Goal: Task Accomplishment & Management: Use online tool/utility

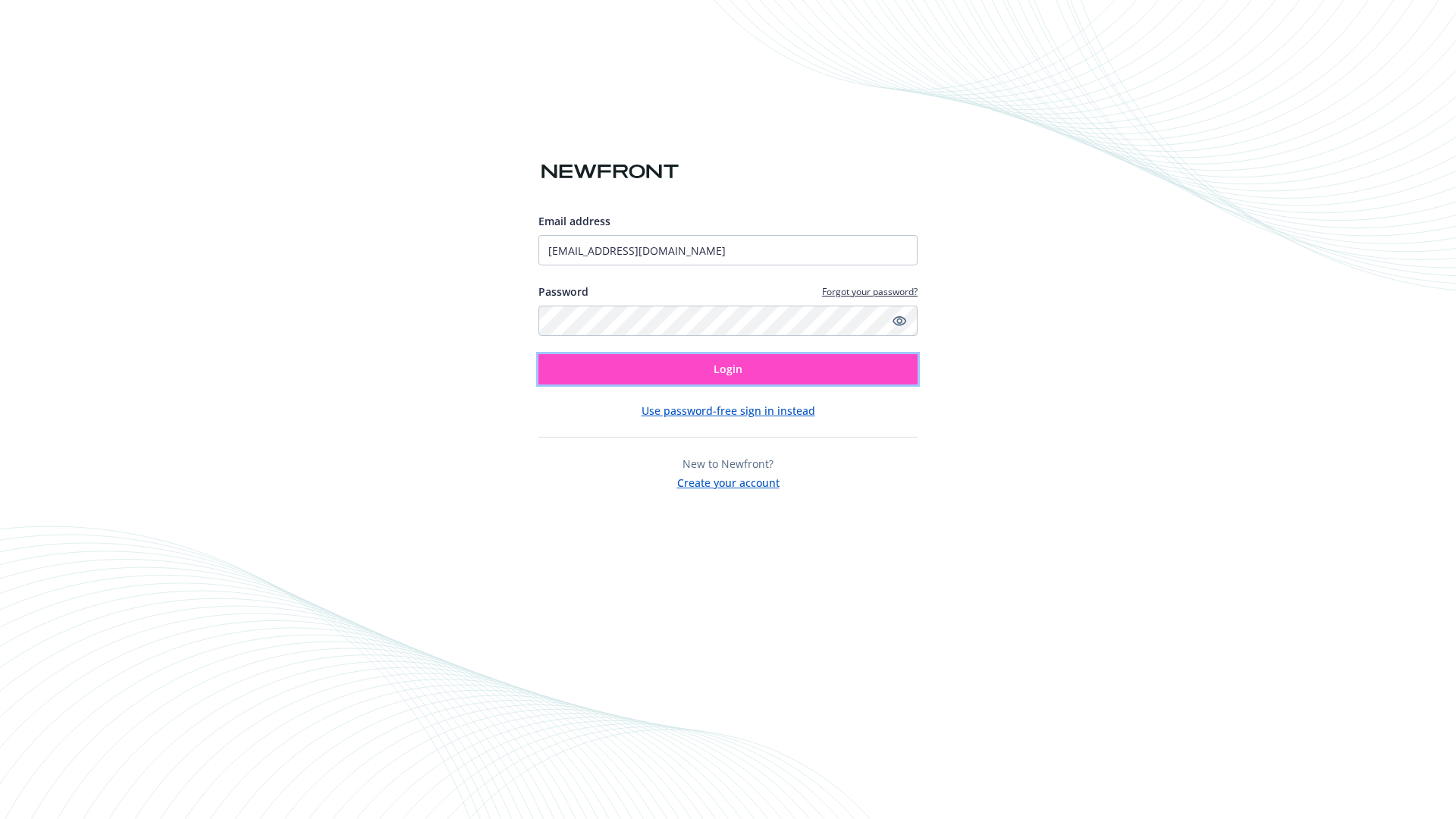
click at [728, 369] on span "Login" at bounding box center [728, 369] width 29 height 15
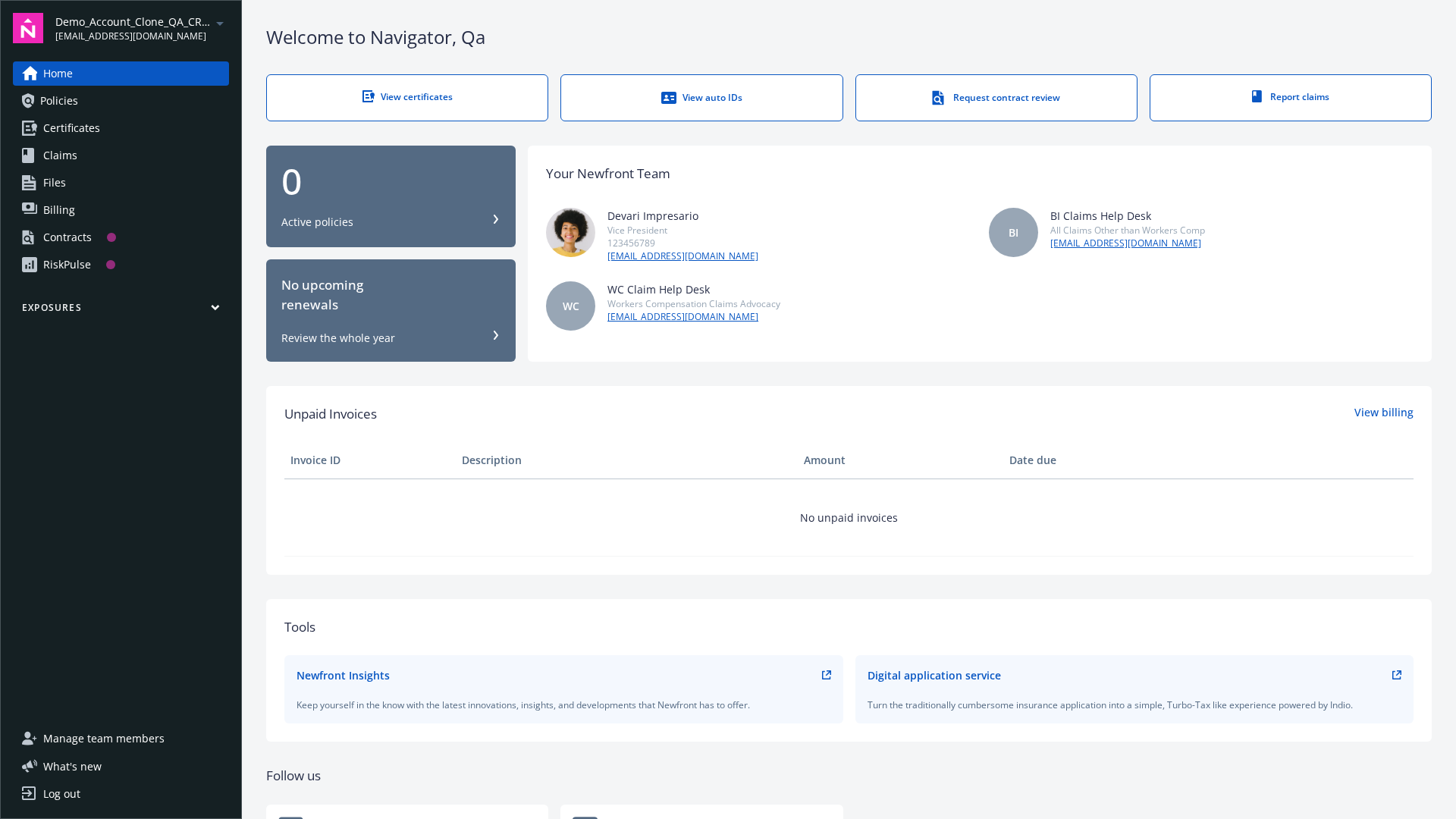
click at [142, 28] on span "Demo_Account_Clone_QA_CR_Tests_Prospect" at bounding box center [133, 22] width 155 height 16
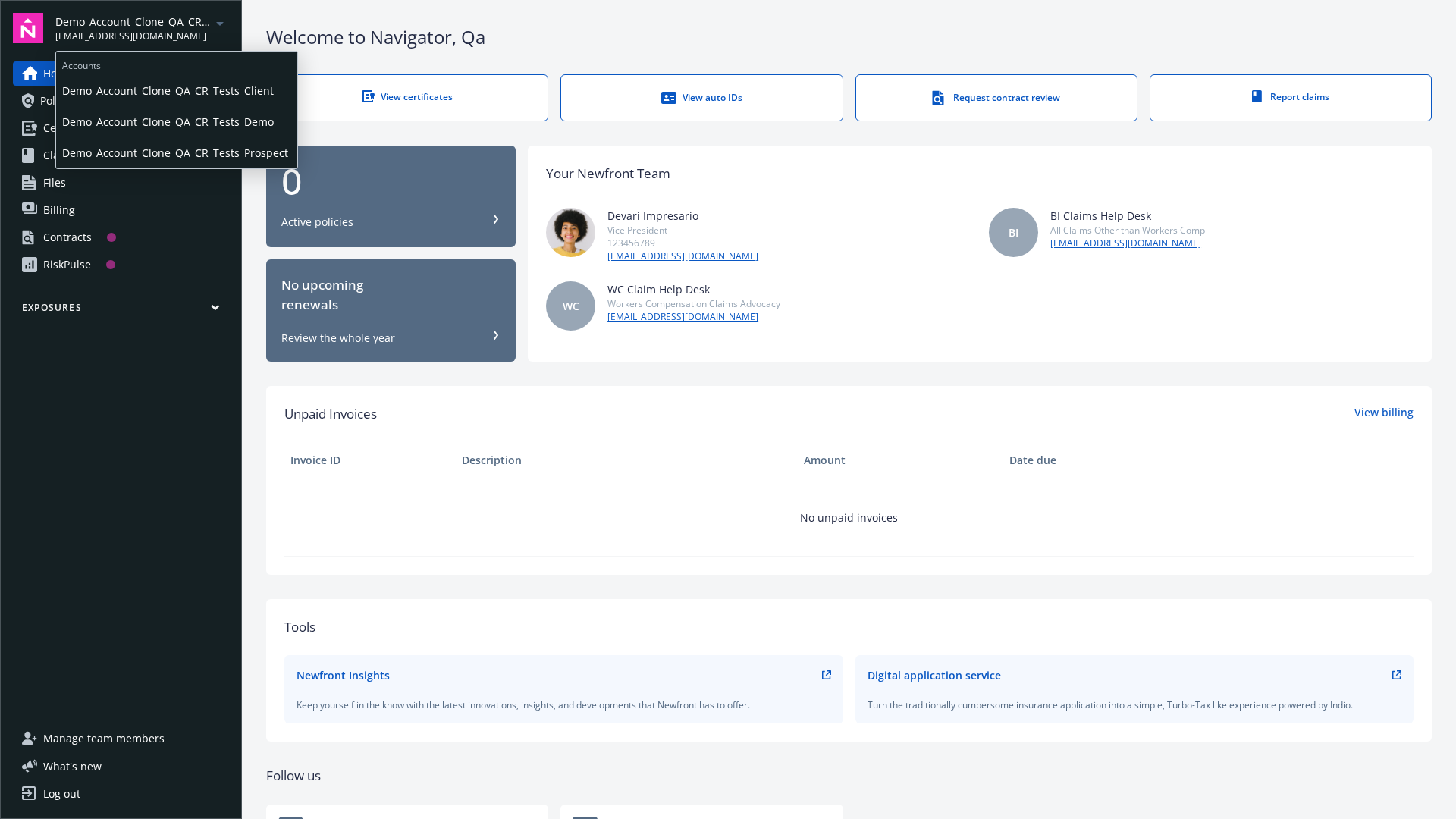
click at [175, 91] on span "Demo_Account_Clone_QA_CR_Tests_Client" at bounding box center [176, 91] width 229 height 31
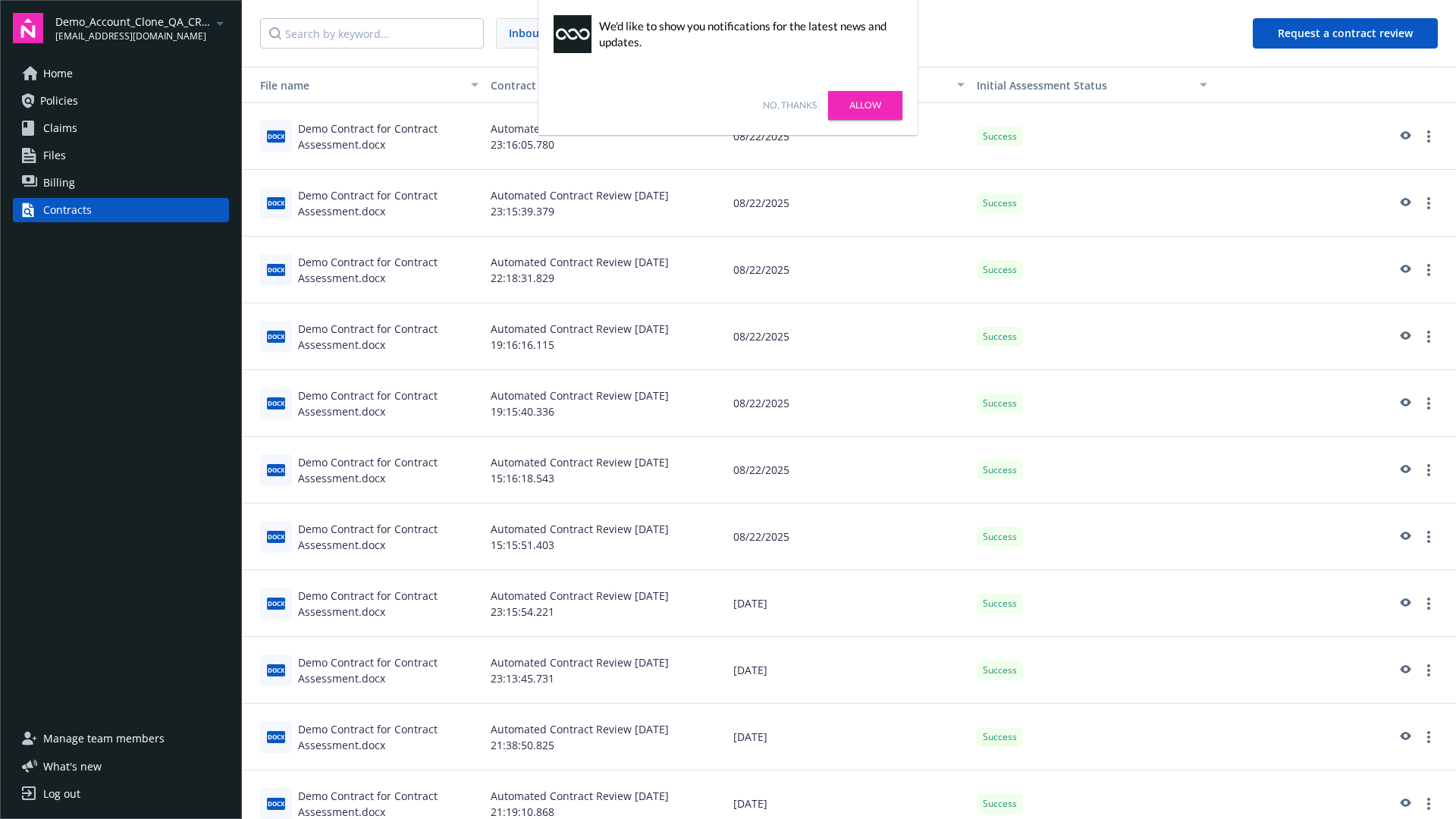
click at [790, 105] on link "No, thanks" at bounding box center [790, 105] width 54 height 14
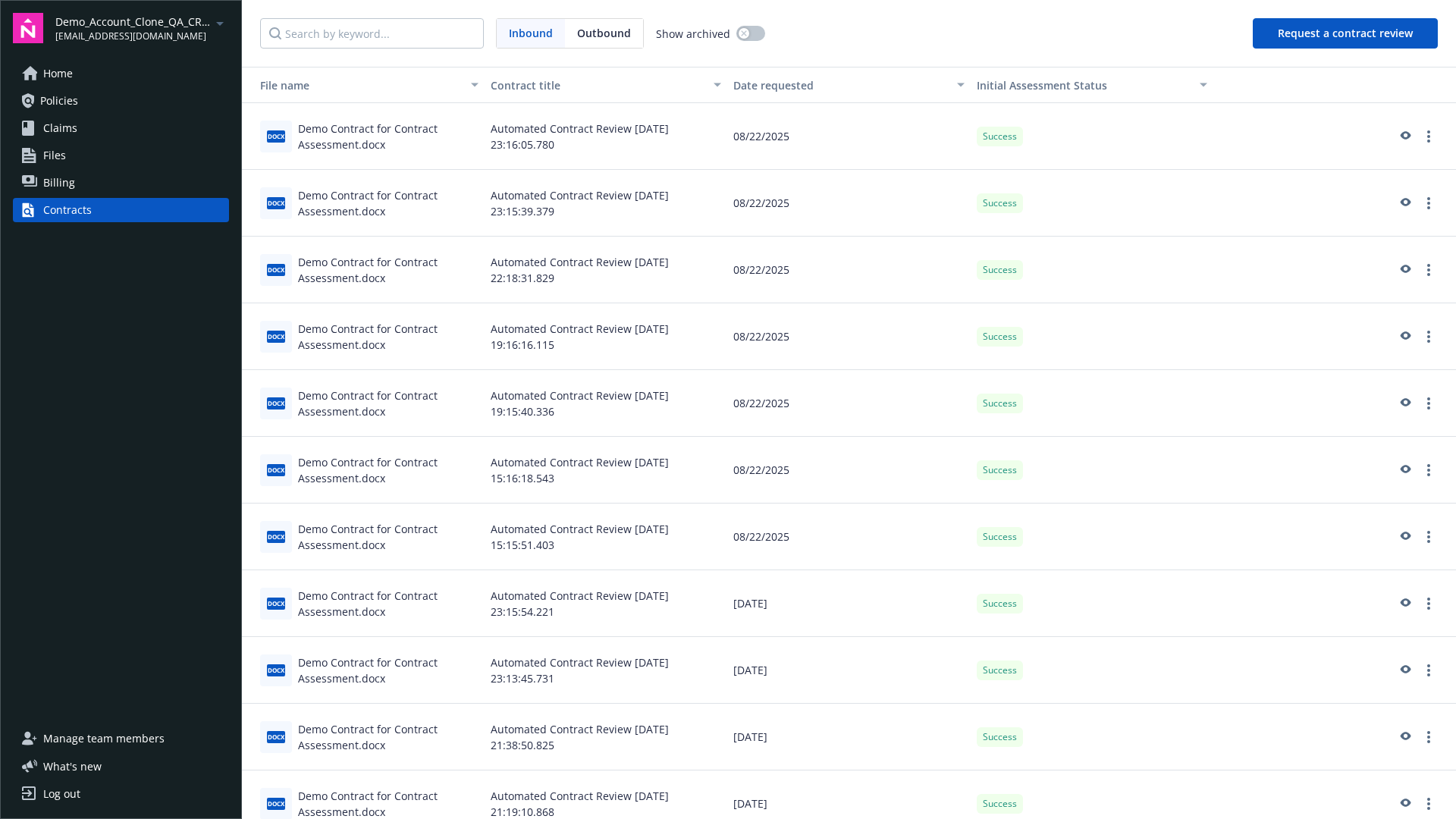
click at [1346, 33] on button "Request a contract review" at bounding box center [1345, 32] width 185 height 30
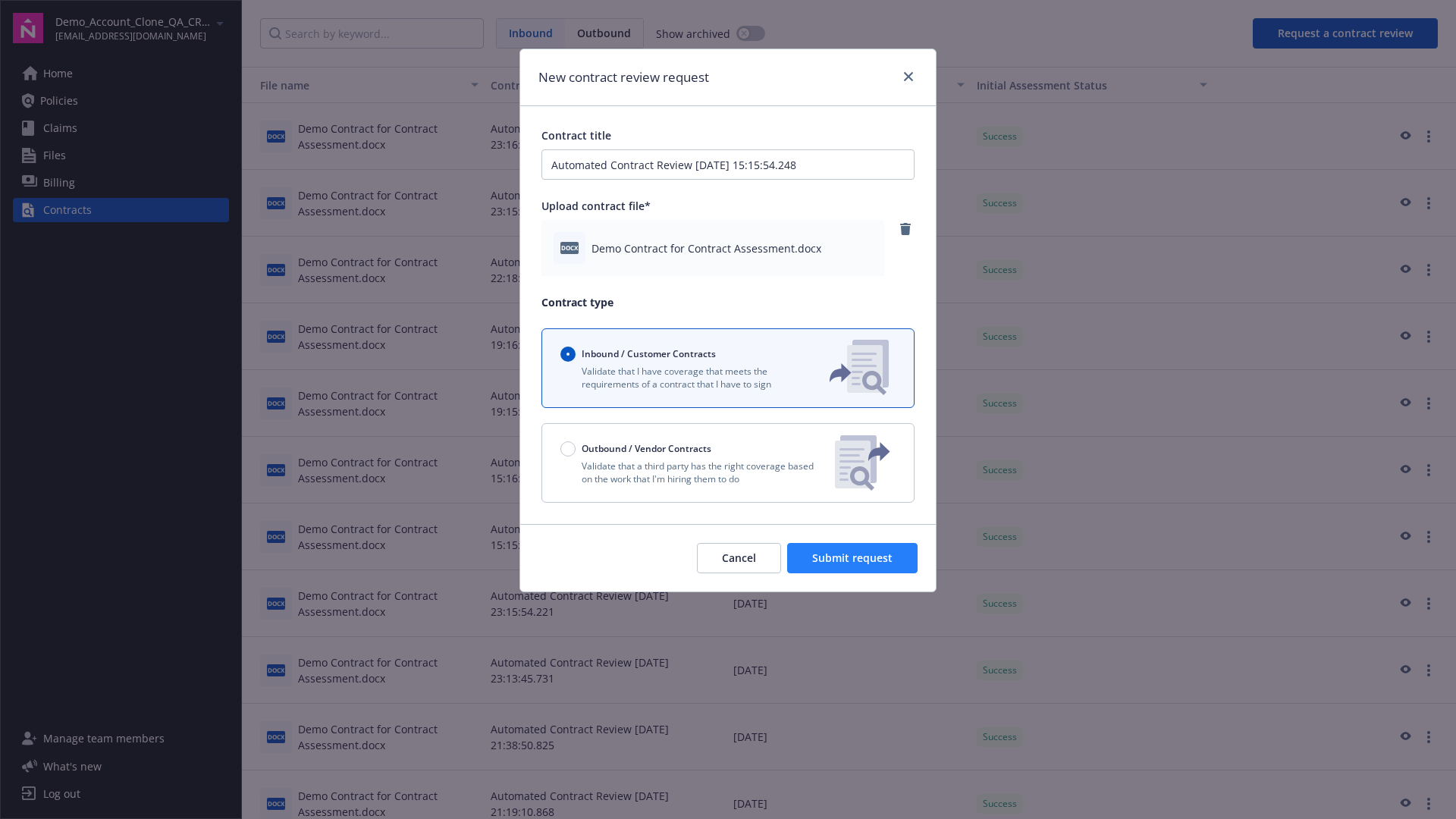
type input "Automated Contract Review 08-25-2025 15:15:54.248"
click at [853, 558] on span "Submit request" at bounding box center [852, 558] width 80 height 15
